Goal: Find specific page/section: Find specific page/section

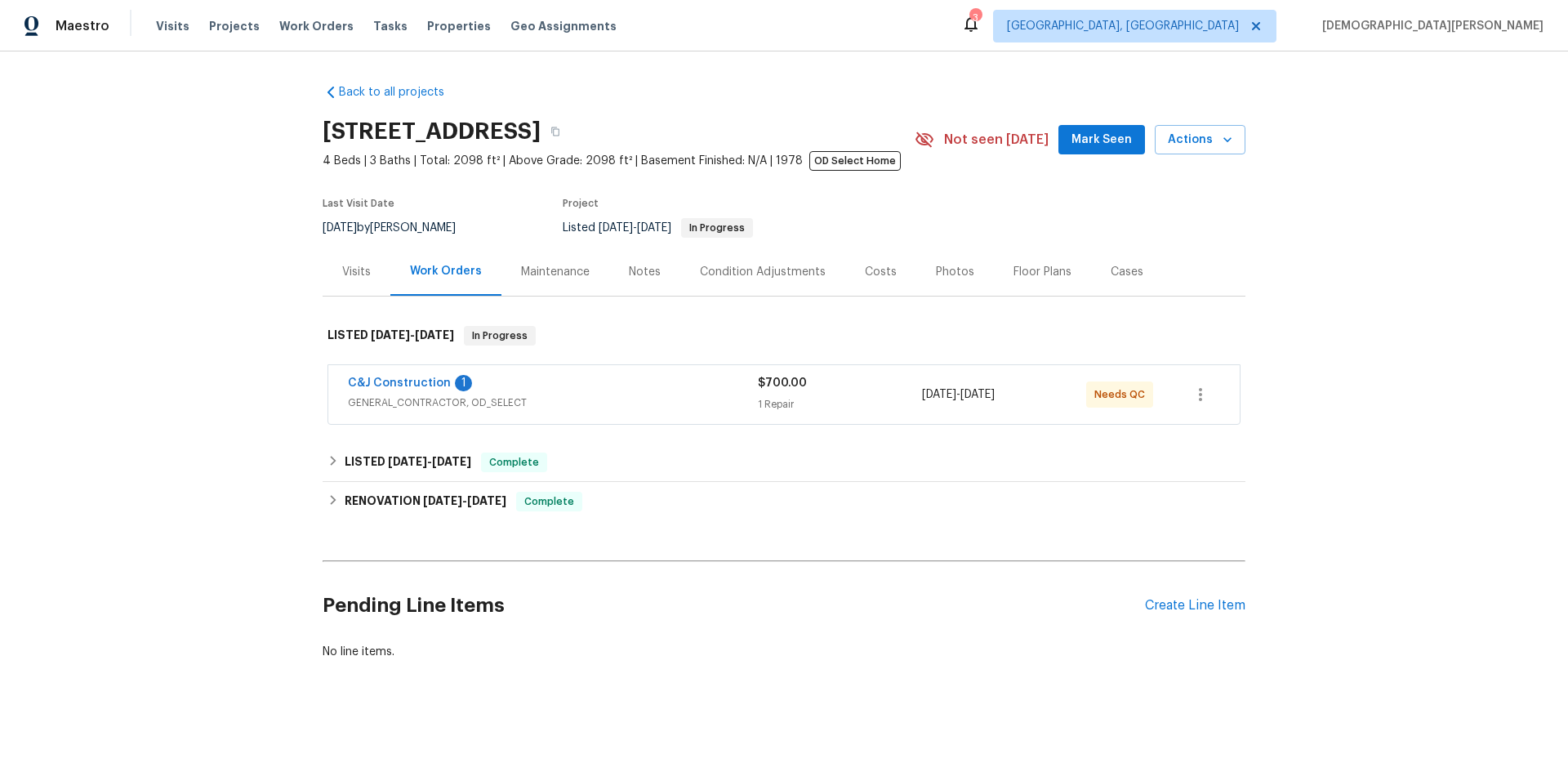
scroll to position [12, 0]
click at [716, 394] on span "GENERAL_CONTRACTOR, OD_SELECT" at bounding box center [553, 402] width 410 height 16
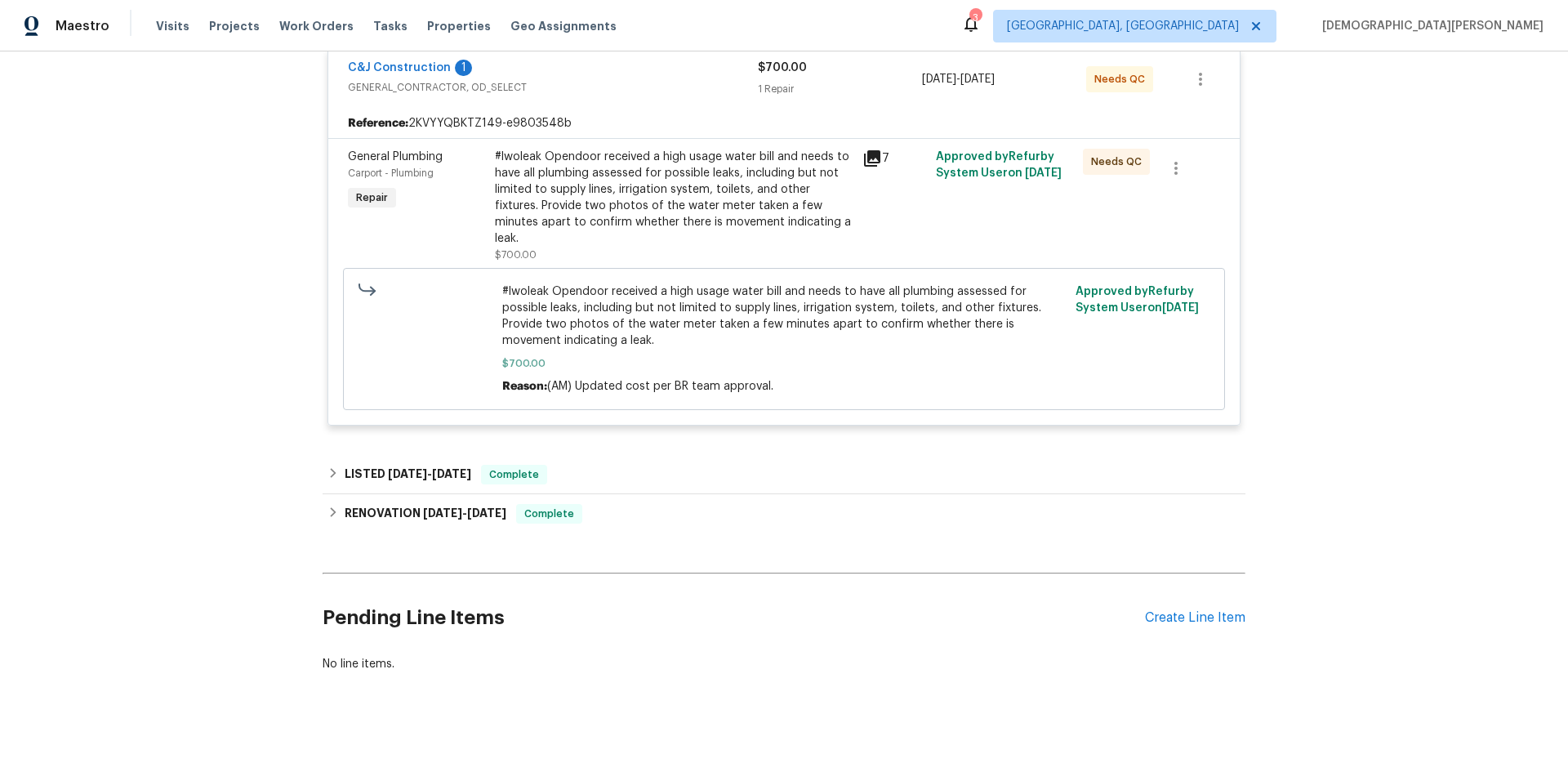
scroll to position [335, 0]
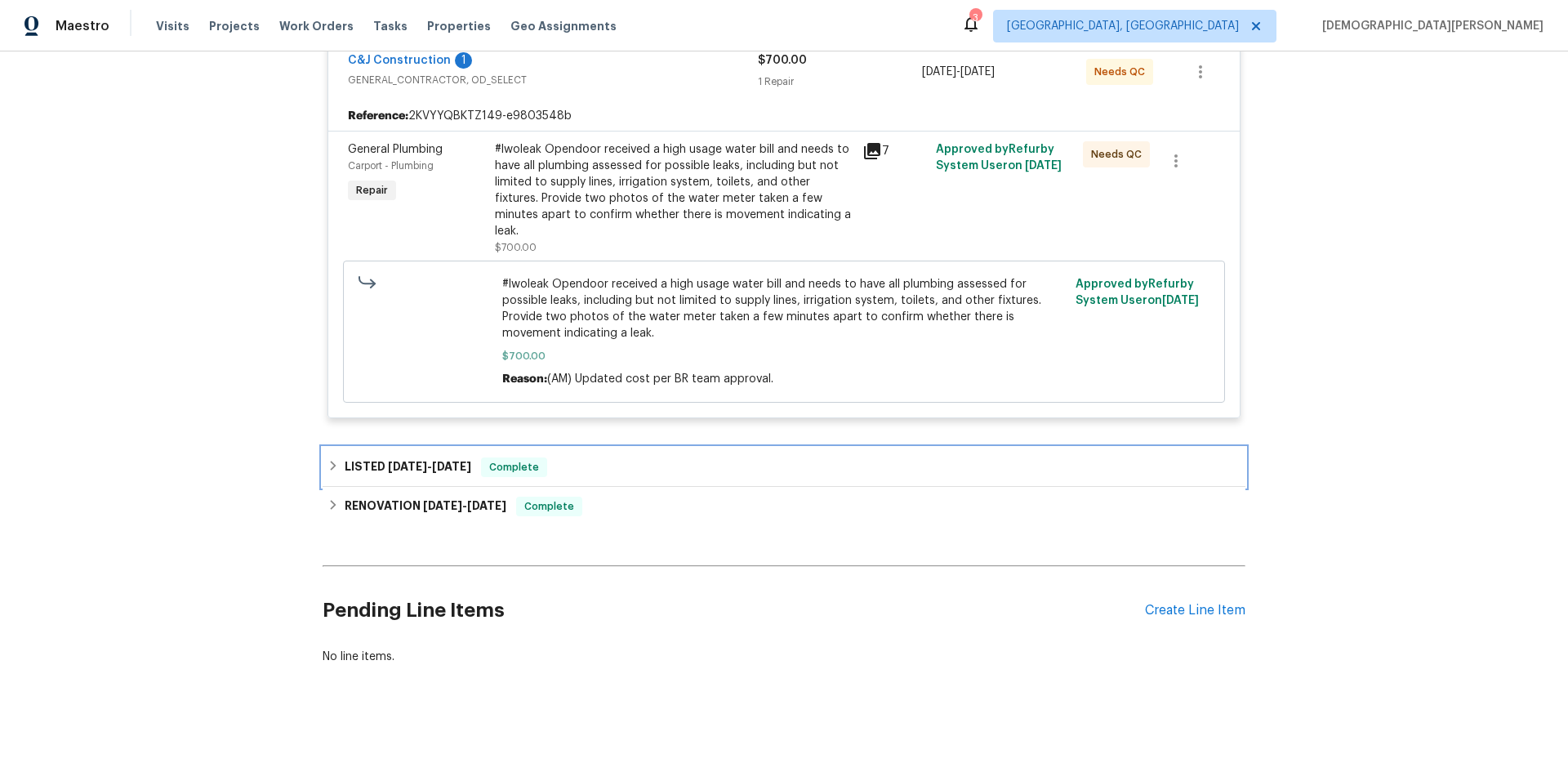
click at [423, 457] on h6 "LISTED [DATE] - [DATE]" at bounding box center [407, 467] width 127 height 20
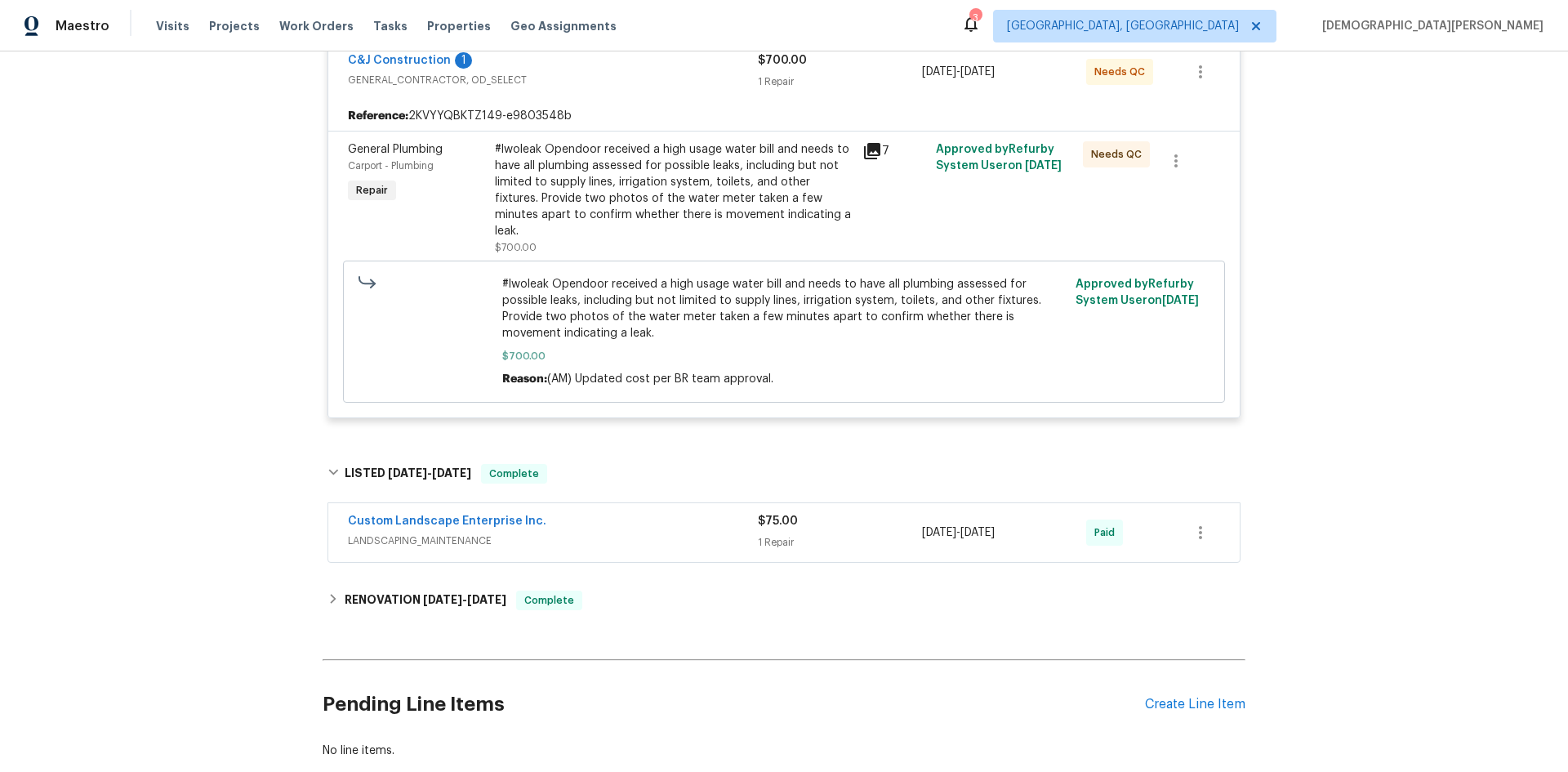
click at [425, 606] on div "Back to all projects [STREET_ADDRESS] 4 Beds | 3 Baths | Total: 2098 ft² | Abov…" at bounding box center [784, 253] width 923 height 1035
click at [426, 564] on div "Back to all projects [STREET_ADDRESS] 4 Beds | 3 Baths | Total: 2098 ft² | Abov…" at bounding box center [784, 253] width 923 height 1035
click at [428, 593] on span "[DATE]" at bounding box center [442, 599] width 39 height 12
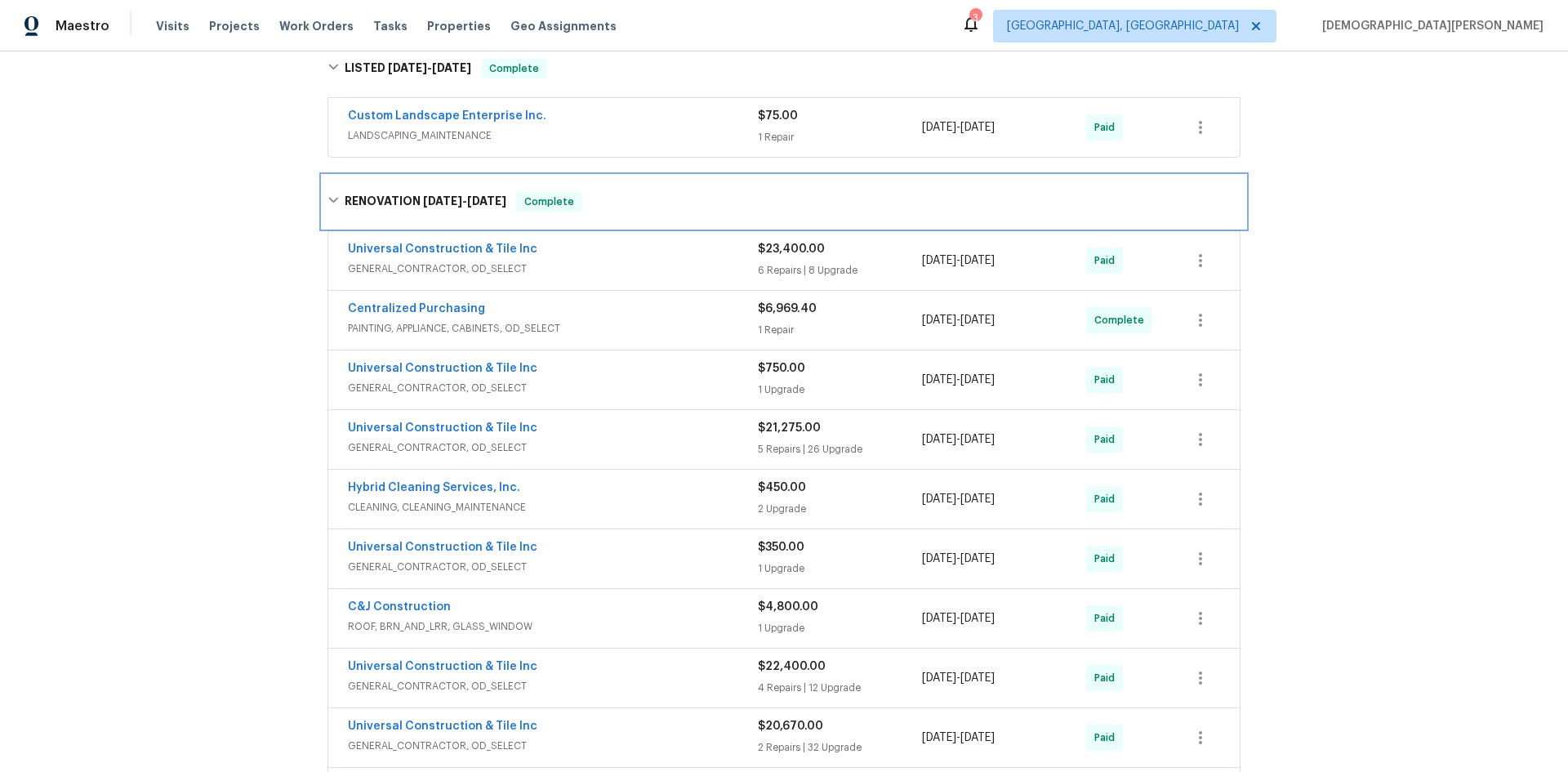
scroll to position [743, 0]
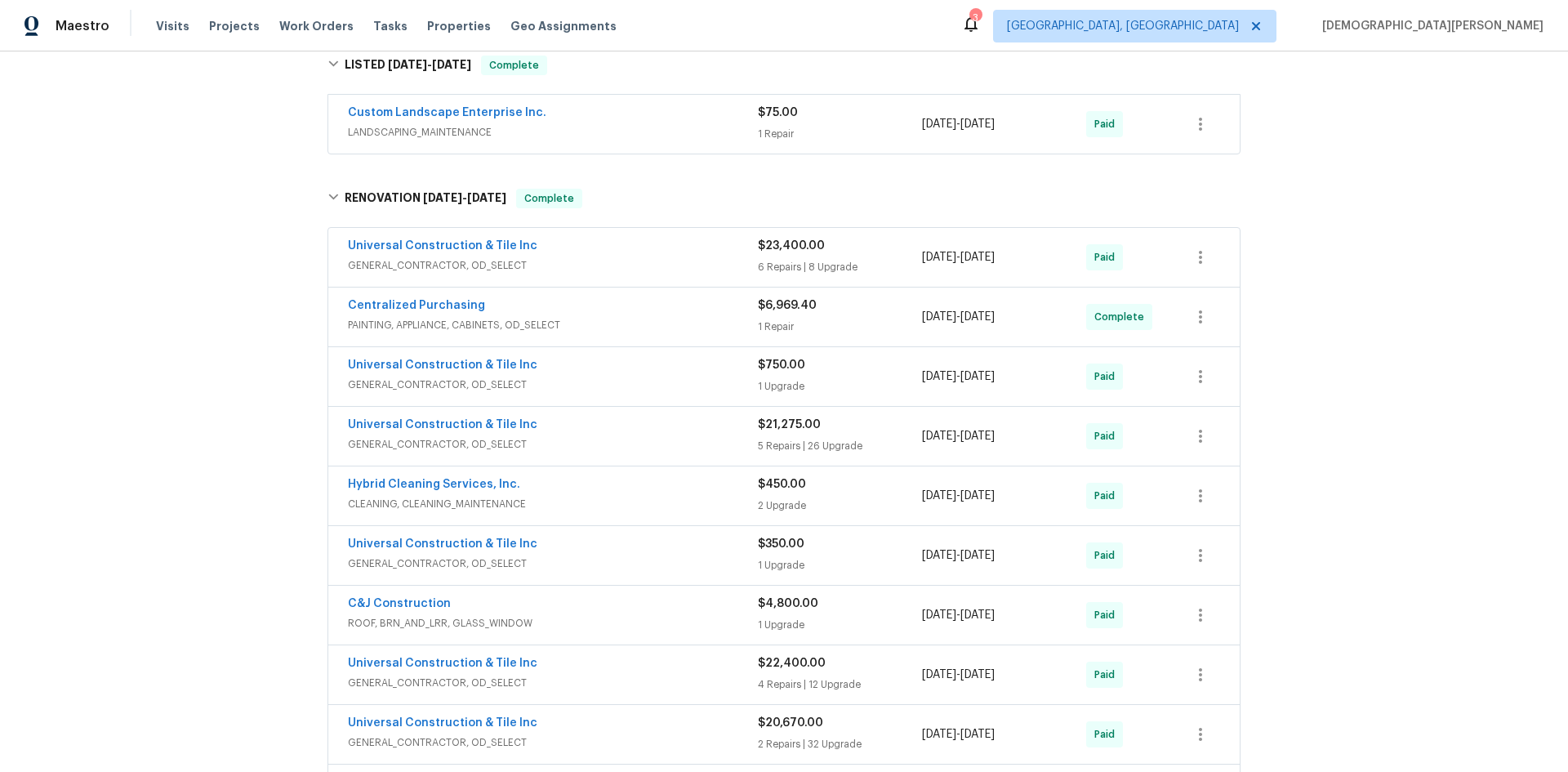
click at [546, 228] on div "Universal Construction & Tile Inc GENERAL_CONTRACTOR, OD_SELECT $23,400.00 6 Re…" at bounding box center [784, 257] width 911 height 58
click at [683, 258] on span "GENERAL_CONTRACTOR, OD_SELECT" at bounding box center [553, 266] width 410 height 16
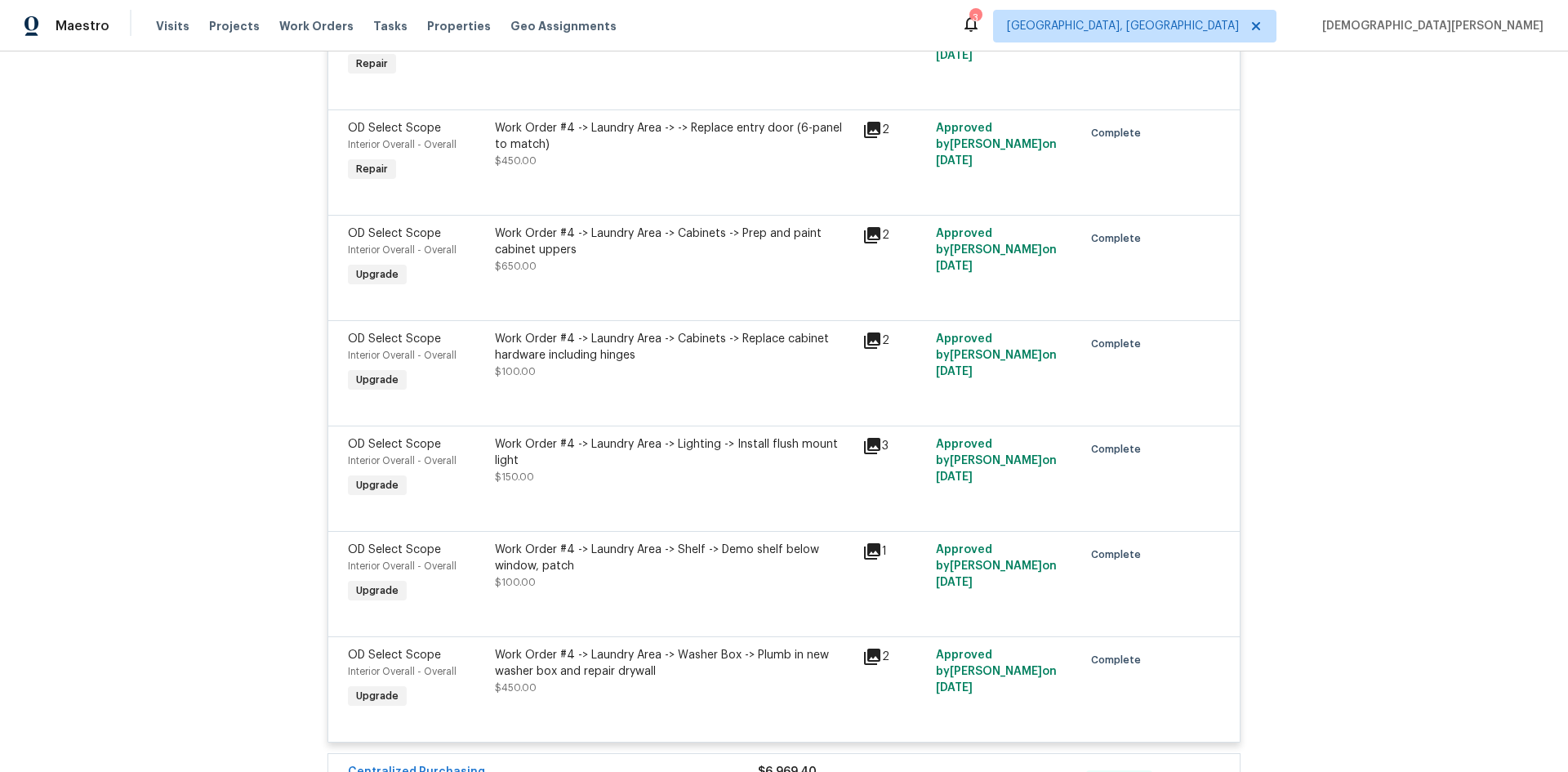
scroll to position [2213, 0]
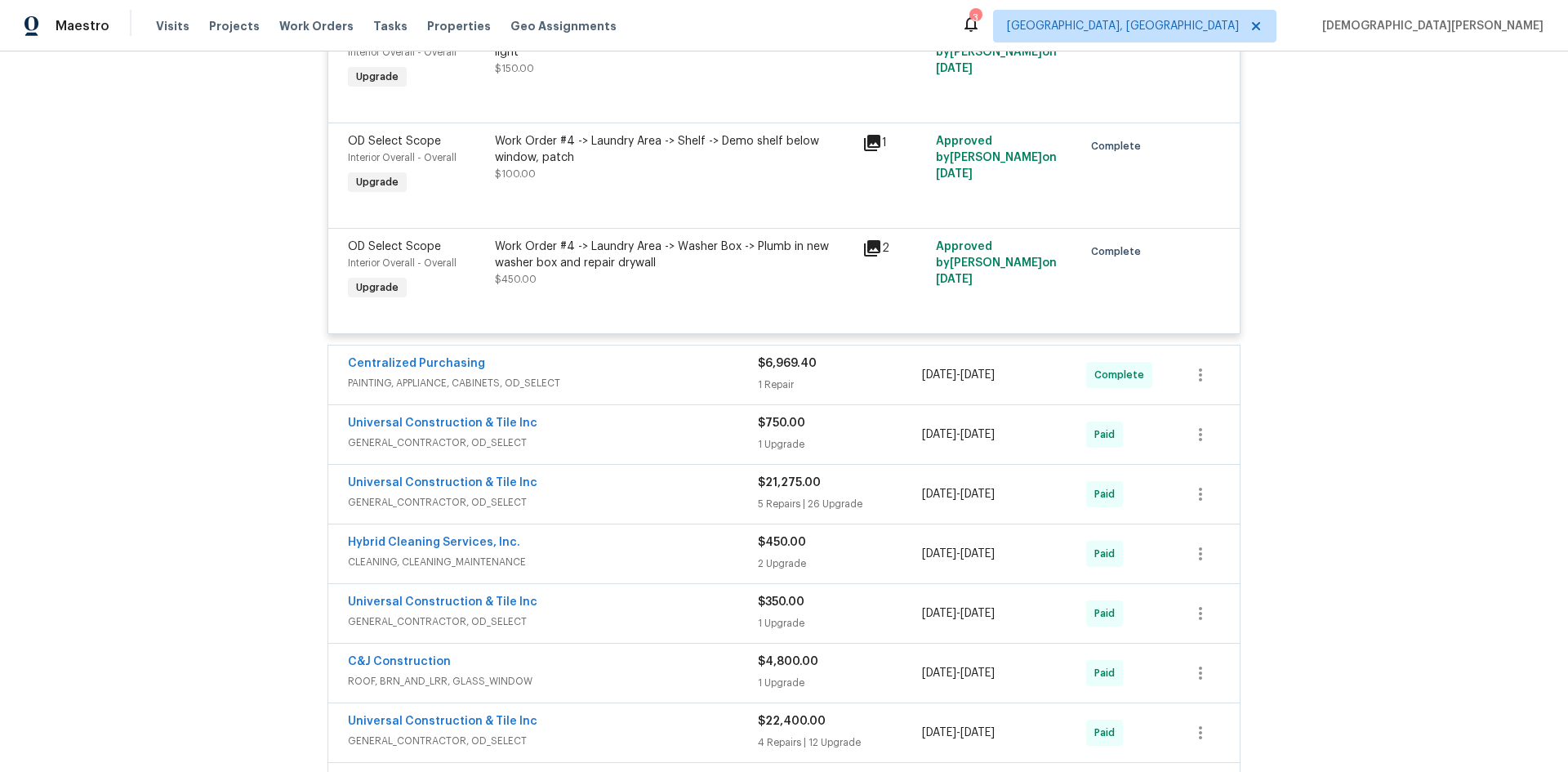
click at [721, 475] on div "Universal Construction & Tile Inc" at bounding box center [553, 485] width 410 height 20
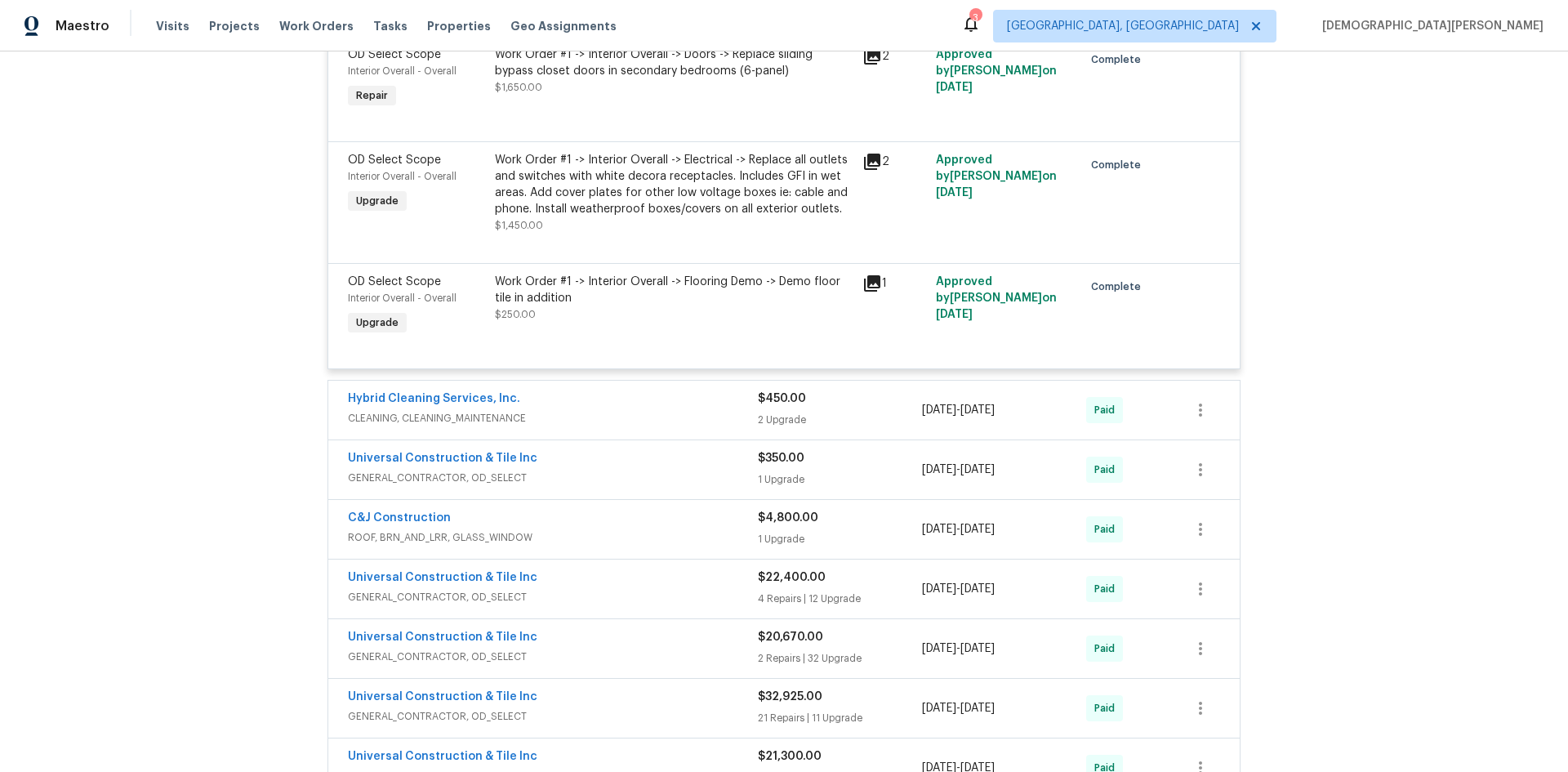
scroll to position [5888, 0]
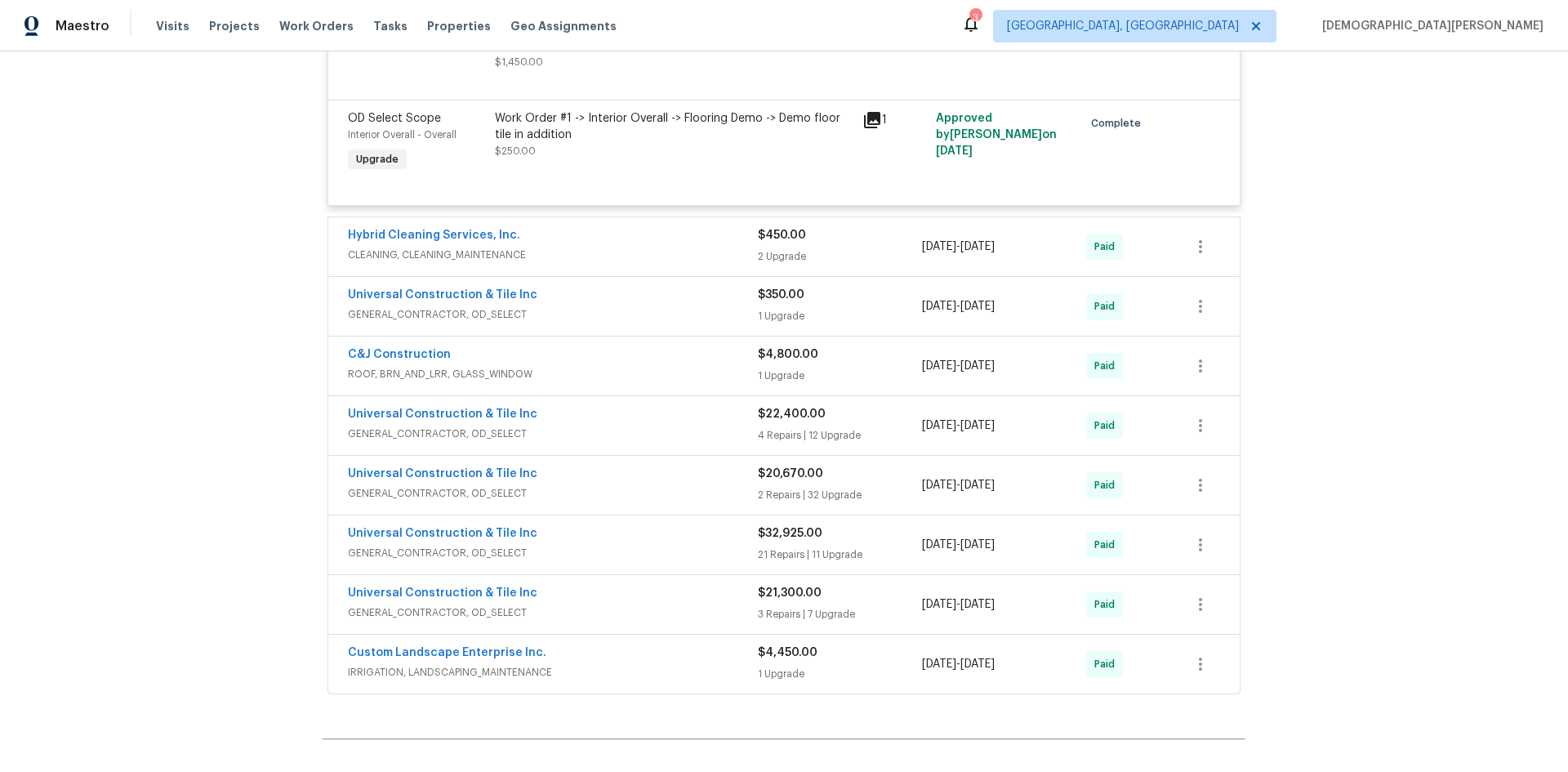
click at [748, 575] on div "Universal Construction & Tile Inc GENERAL_CONTRACTOR, OD_SELECT $21,300.00 3 Re…" at bounding box center [784, 603] width 911 height 58
click at [740, 584] on div "Universal Construction & Tile Inc" at bounding box center [553, 594] width 410 height 20
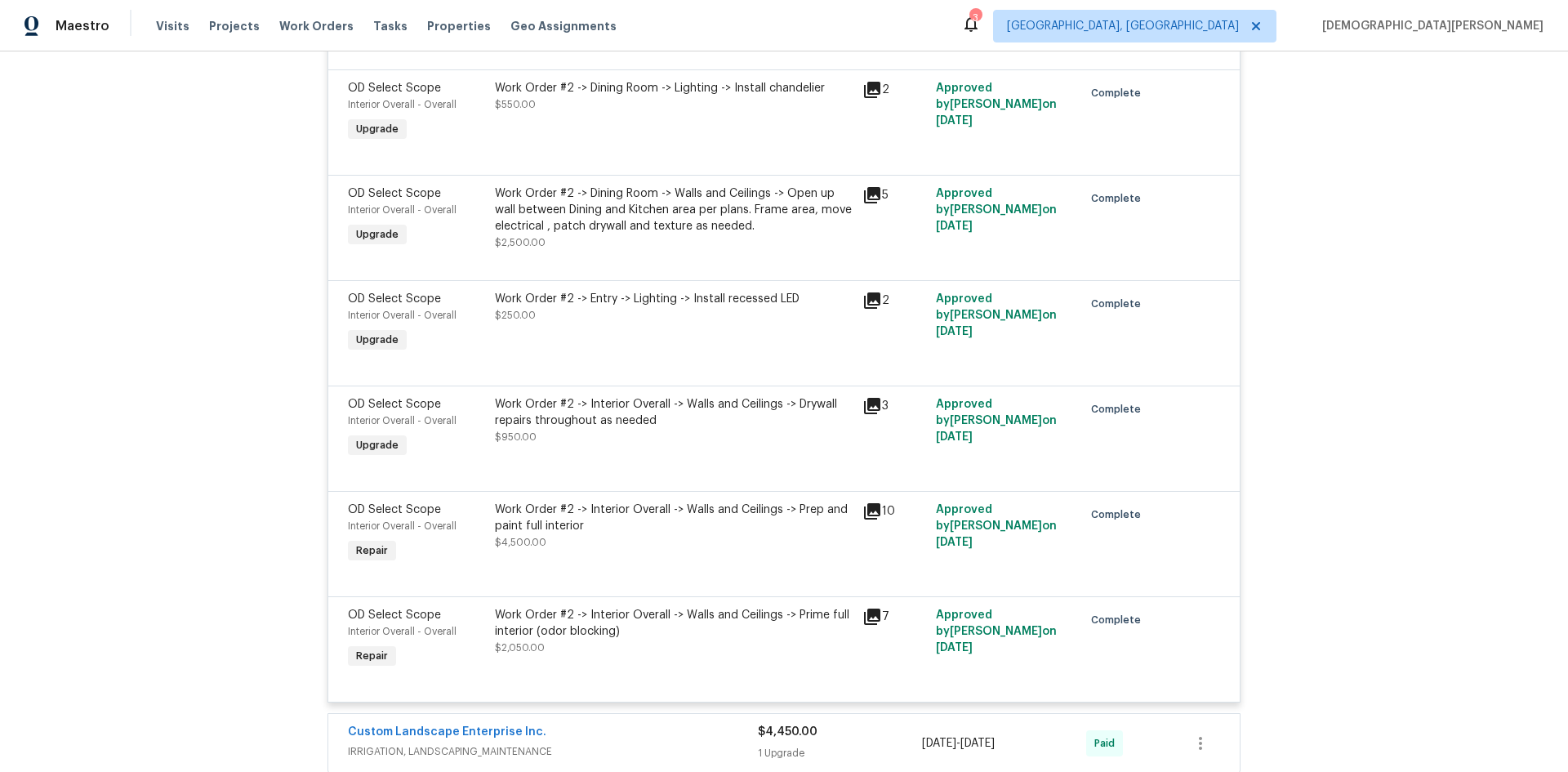
scroll to position [6949, 0]
click at [695, 635] on div "Work Order #2 -> Interior Overall -> Walls and Ceilings -> Prime full interior …" at bounding box center [673, 638] width 367 height 75
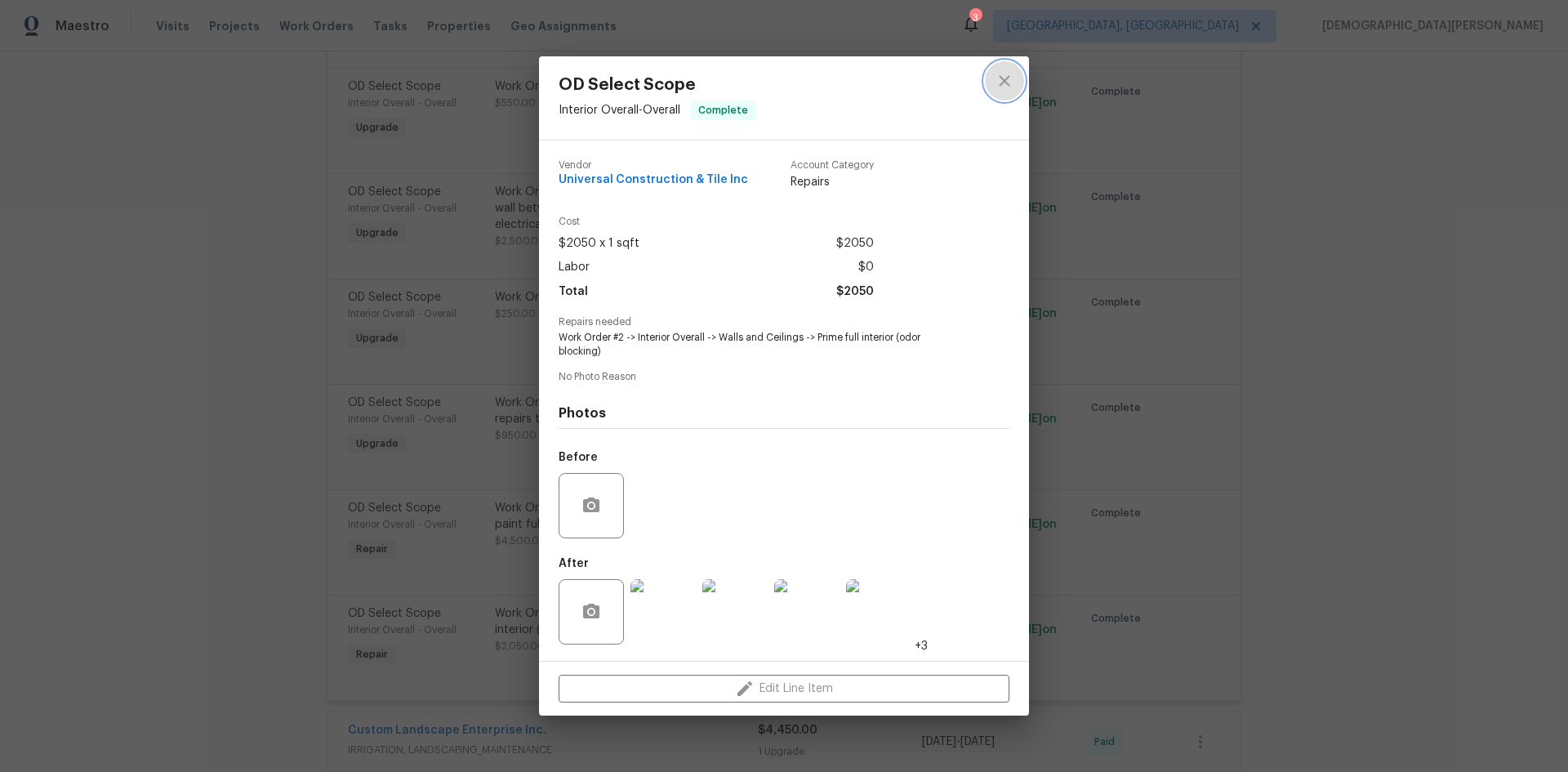
click at [1015, 68] on button "close" at bounding box center [1004, 81] width 39 height 39
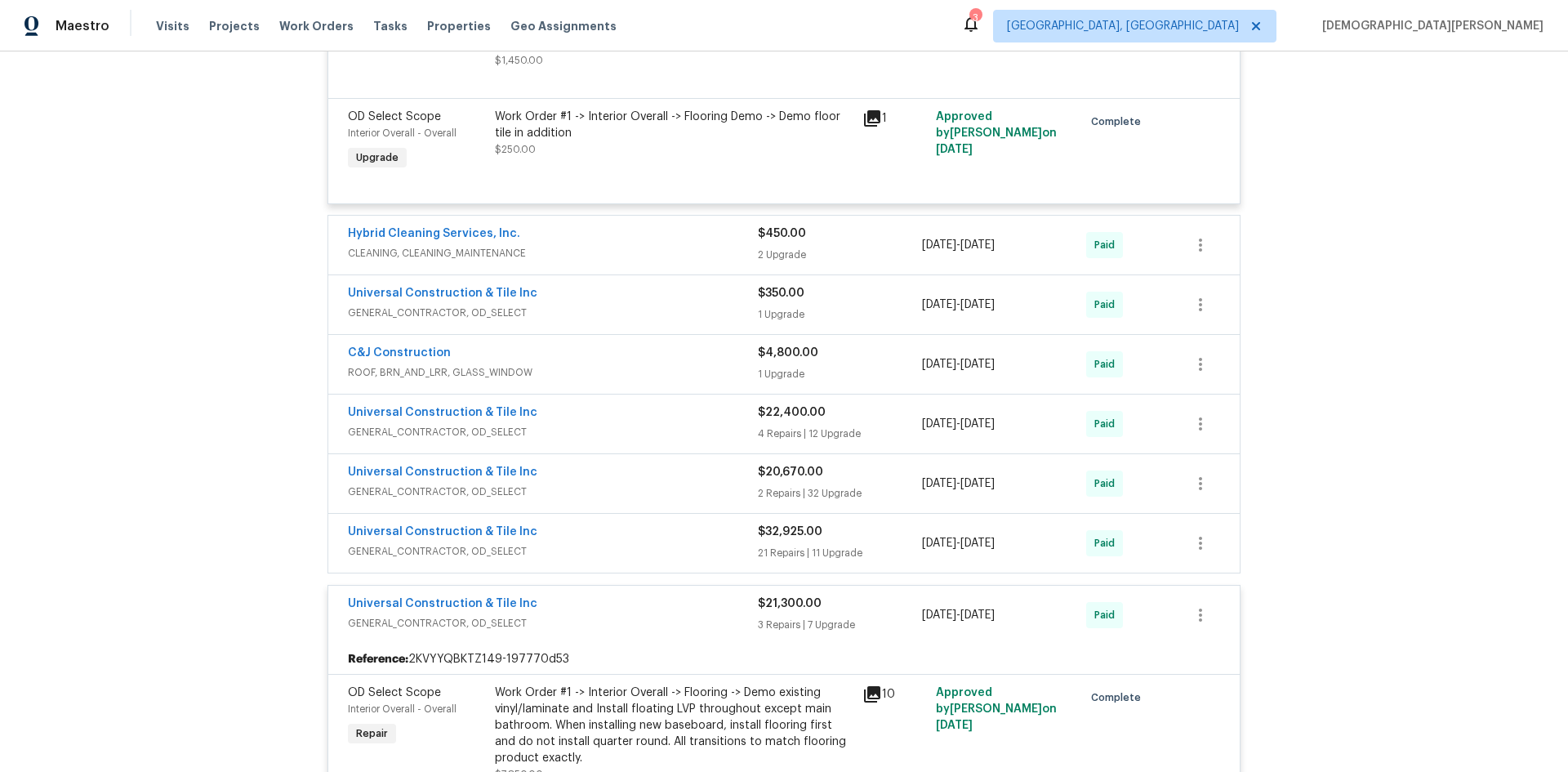
scroll to position [5888, 0]
click at [637, 525] on div "Universal Construction & Tile Inc" at bounding box center [553, 535] width 410 height 20
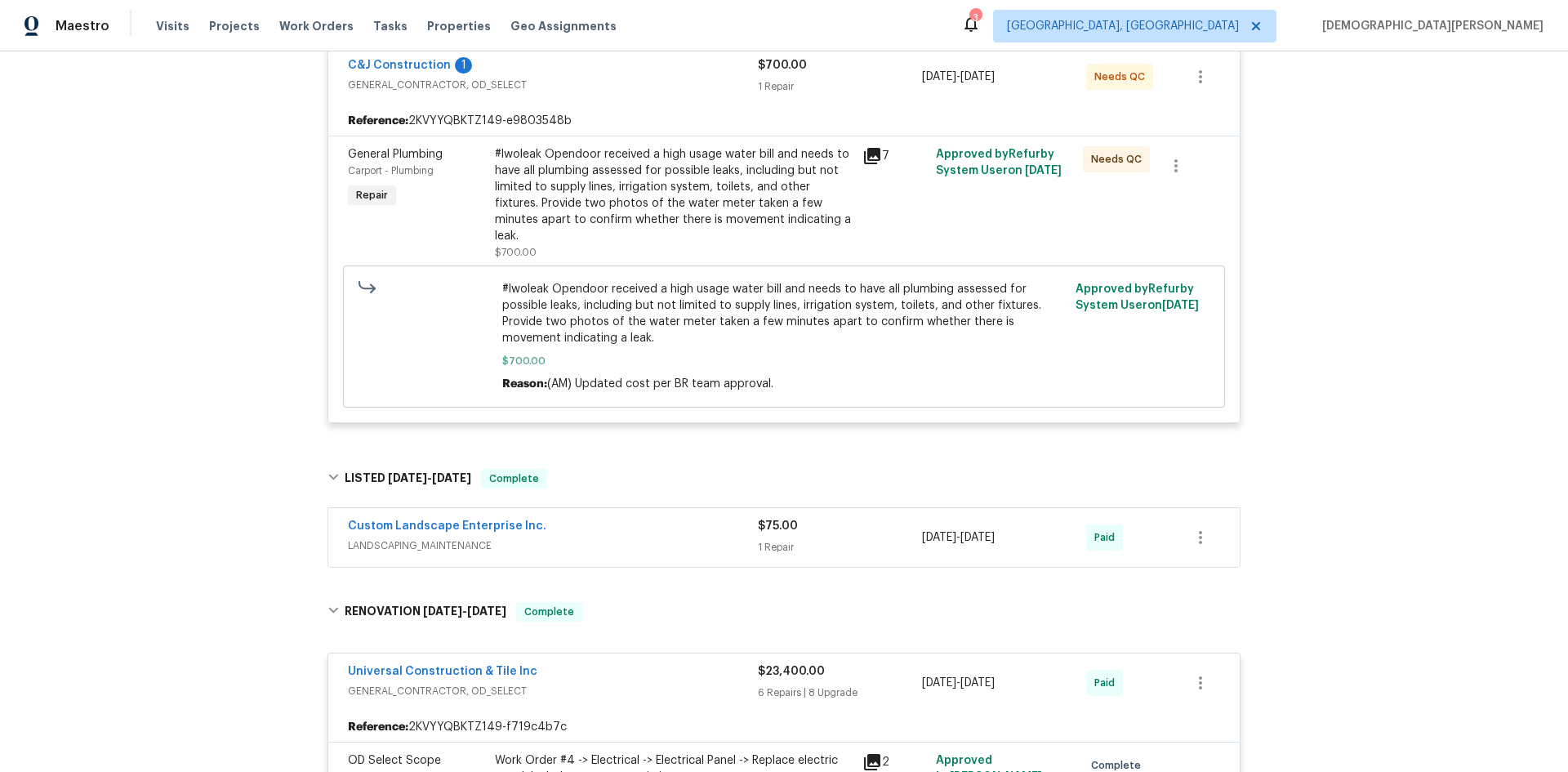
scroll to position [327, 0]
